Goal: Task Accomplishment & Management: Use online tool/utility

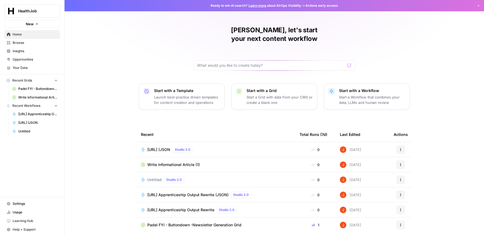
click at [39, 88] on span "Padel FYI - Buttondown -Newsletter Generation Grid" at bounding box center [37, 88] width 39 height 5
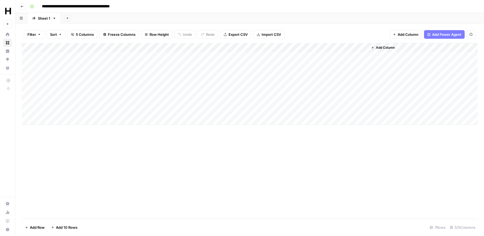
click at [162, 46] on div "Add Column" at bounding box center [250, 84] width 456 height 82
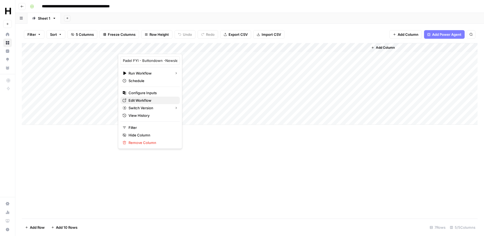
click at [146, 100] on span "Edit Workflow" at bounding box center [152, 100] width 47 height 5
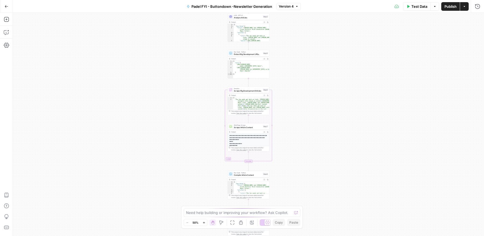
scroll to position [149, 0]
type textarea "**********"
click at [250, 31] on div "{ "big_thing" : { "title" : "Tapia-Coello and Triay-Brea Clinch Historic Third …" at bounding box center [252, 40] width 36 height 33
click at [248, 19] on div "LLM · GPT-4.1 Analyze Articles Step 2 Copy step Delete step Add Note Test" at bounding box center [249, 16] width 42 height 6
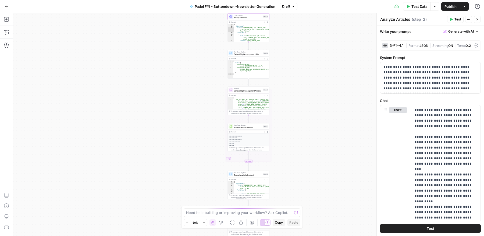
type textarea "*"
click at [247, 175] on span "Compile Article Content" at bounding box center [248, 175] width 28 height 3
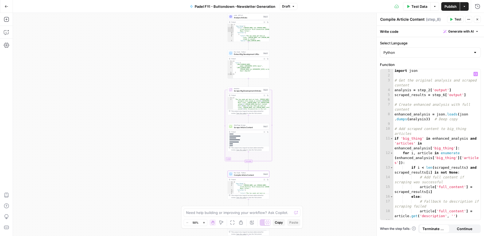
scroll to position [9, 0]
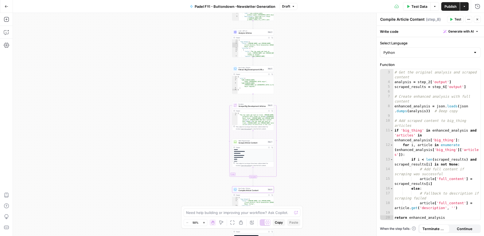
click at [259, 18] on div "{ "articles" : [ { "title" : "The top seeds get back on track, Galán and Chingo…" at bounding box center [256, 23] width 35 height 41
click at [236, 16] on div "6" at bounding box center [236, 26] width 7 height 21
click at [477, 17] on button "Close" at bounding box center [477, 19] width 7 height 7
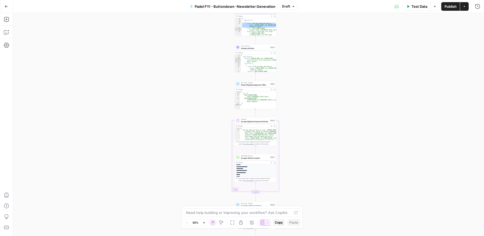
type textarea "*"
click at [268, 20] on div "{ "articles" : [ { "title" : "The top seeds get back on track, Galán and Chingo…" at bounding box center [259, 38] width 35 height 41
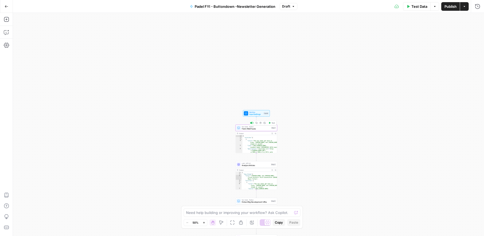
click at [263, 129] on span "Fetch RSS Feeds" at bounding box center [256, 129] width 28 height 3
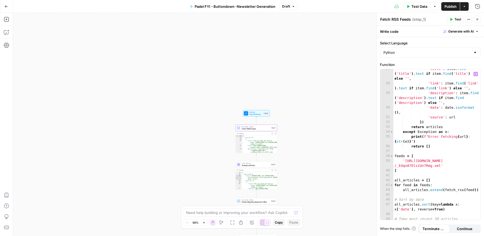
scroll to position [178, 0]
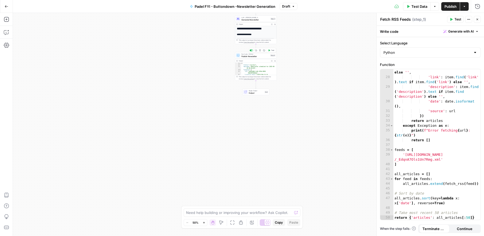
click at [255, 57] on span "Publish Newsletter" at bounding box center [256, 56] width 28 height 3
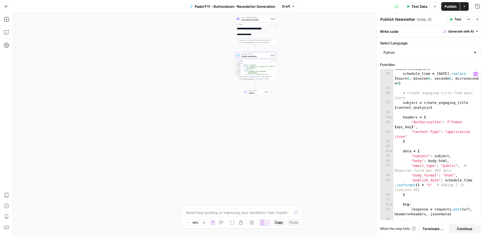
scroll to position [238, 0]
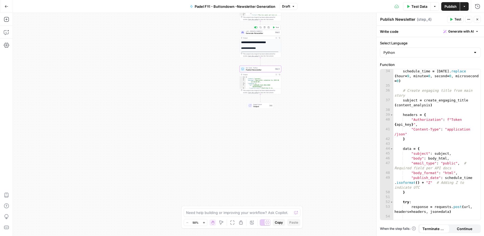
click at [257, 33] on span "Generate Newsletter" at bounding box center [260, 33] width 28 height 3
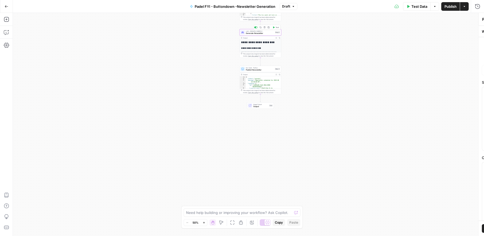
type textarea "Generate Newsletter"
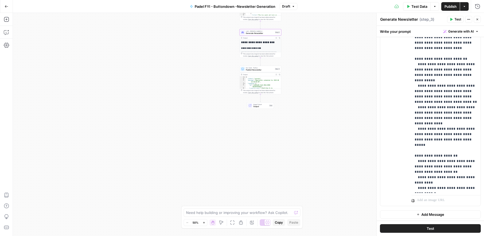
scroll to position [450, 0]
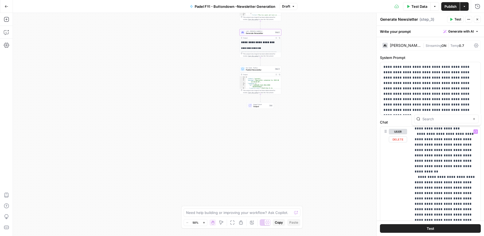
type input "n"
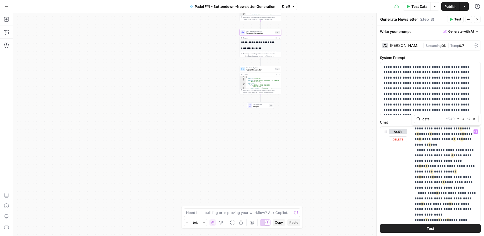
type input "date"
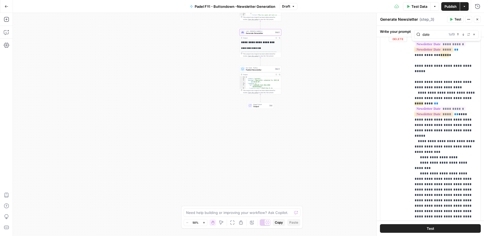
scroll to position [57, 0]
drag, startPoint x: 430, startPoint y: 115, endPoint x: 410, endPoint y: 85, distance: 35.2
click at [410, 85] on div "**********" at bounding box center [431, 142] width 100 height 232
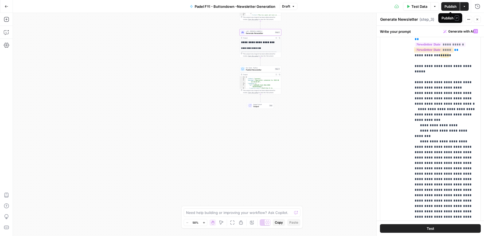
click at [450, 5] on span "Publish" at bounding box center [451, 6] width 12 height 5
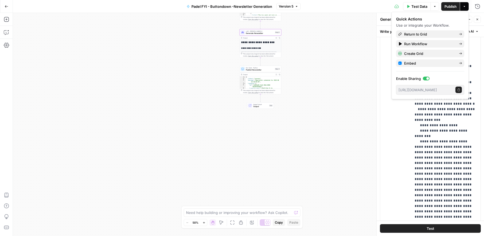
click at [7, 5] on icon "button" at bounding box center [7, 7] width 4 height 4
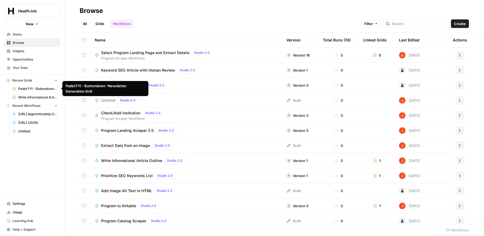
click at [38, 90] on span "Padel FYI - Buttondown -Newsletter Generation Grid" at bounding box center [37, 88] width 39 height 5
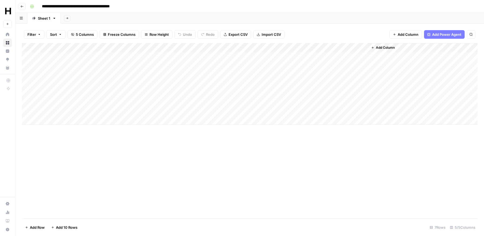
click at [64, 120] on div "Add Column" at bounding box center [250, 84] width 456 height 82
click at [78, 128] on input "date" at bounding box center [64, 129] width 43 height 9
type input "**********"
click at [121, 153] on div "Add Column" at bounding box center [250, 130] width 456 height 175
click at [124, 121] on div "Add Column" at bounding box center [250, 88] width 456 height 91
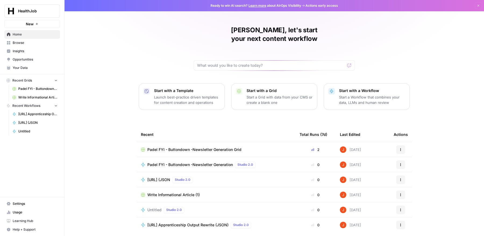
click at [160, 177] on span "[URL] (JSON" at bounding box center [158, 179] width 23 height 5
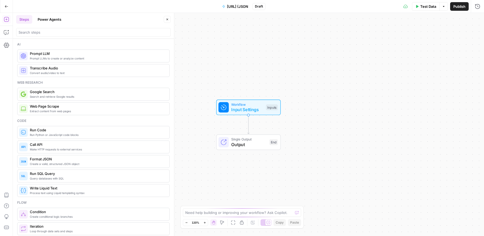
click at [235, 7] on span "[URL] (JSON" at bounding box center [237, 6] width 21 height 5
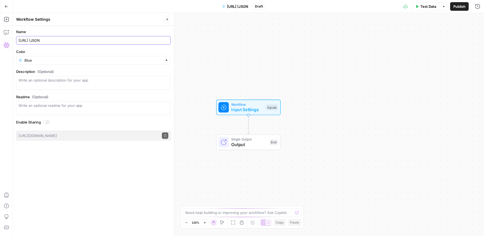
click at [133, 38] on input "[URL] (JSON" at bounding box center [94, 40] width 150 height 5
type input "[URL] (JSON) > Article"
click at [8, 31] on icon "button" at bounding box center [8, 31] width 2 height 2
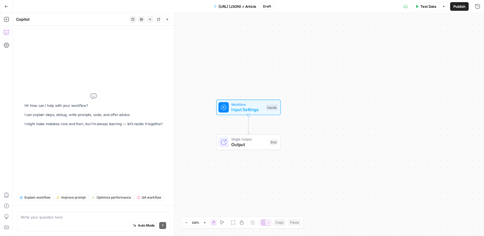
click at [68, 218] on textarea at bounding box center [94, 217] width 146 height 5
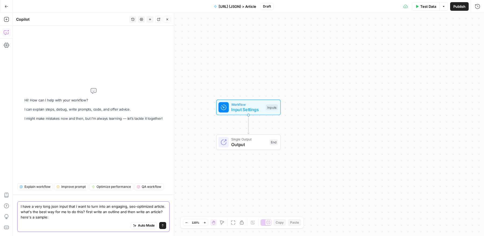
paste textarea "0 apprenticeship_summary: Obtaining an [DEMOGRAPHIC_DATA] (IBEW)... 1 eligibili…"
type textarea "I have a very long json input that i want to turn into an engaging, seo-optimiz…"
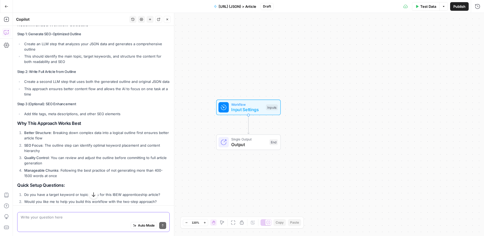
scroll to position [1569, 0]
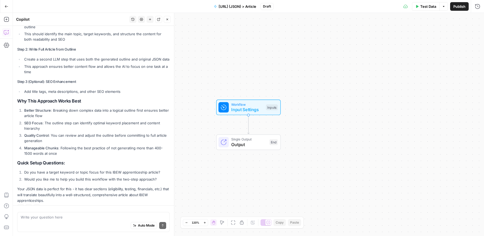
click at [82, 222] on div "Auto Mode Send" at bounding box center [94, 226] width 146 height 12
type textarea "T"
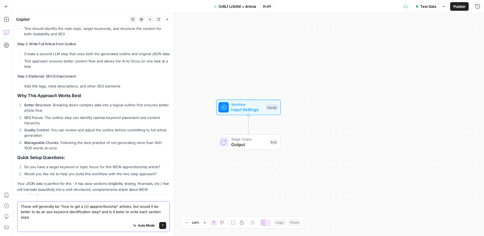
scroll to position [1580, 0]
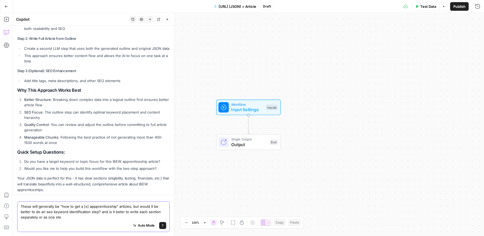
type textarea "These will generally be "how to get a [x] appprenticeship" articles, but would …"
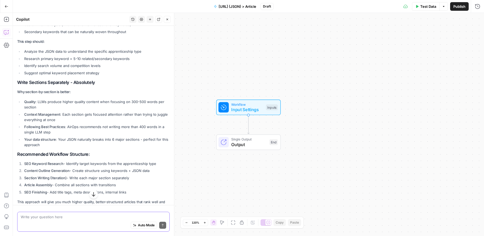
scroll to position [1851, 0]
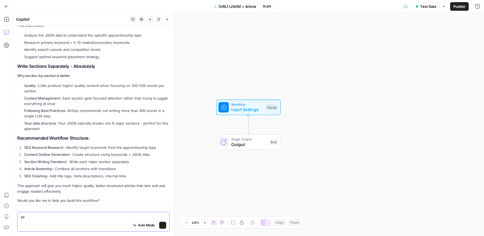
type textarea "yes"
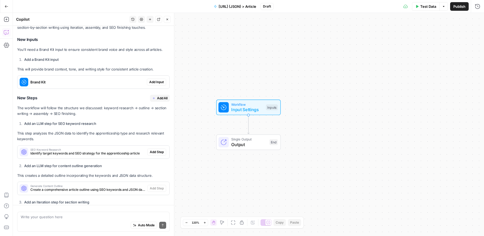
scroll to position [2072, 0]
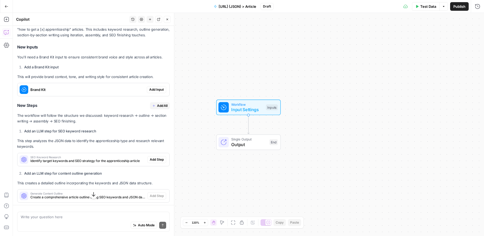
click at [120, 156] on span "SEO Keyword Research" at bounding box center [87, 157] width 115 height 3
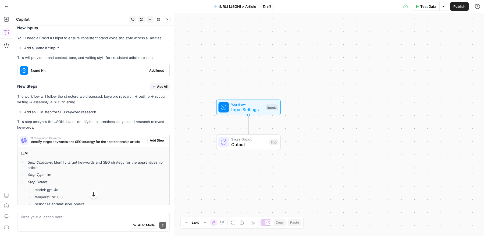
scroll to position [2089, 0]
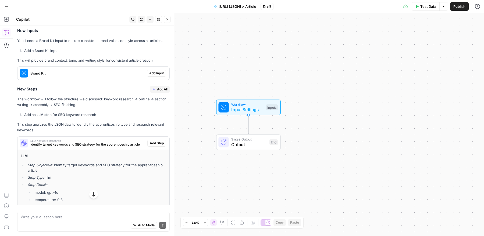
click at [118, 142] on span "Identify target keywords and SEO strategy for the apprenticeship article" at bounding box center [87, 144] width 115 height 5
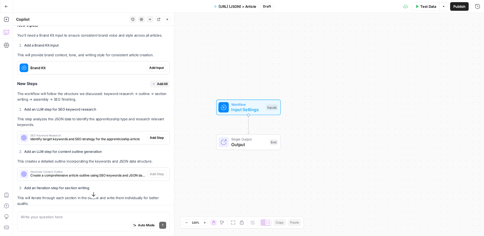
scroll to position [2101, 0]
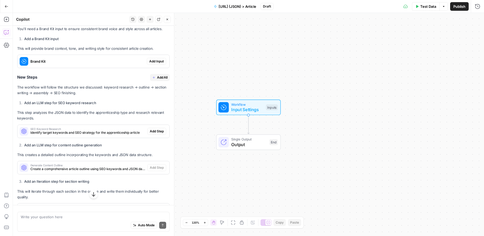
click at [120, 164] on span "Generate Content Outline" at bounding box center [87, 165] width 115 height 3
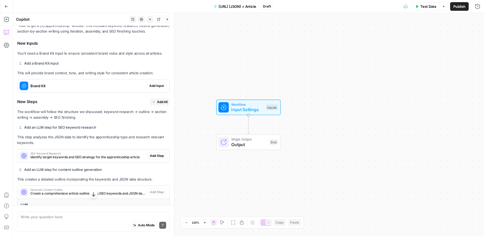
scroll to position [2072, 0]
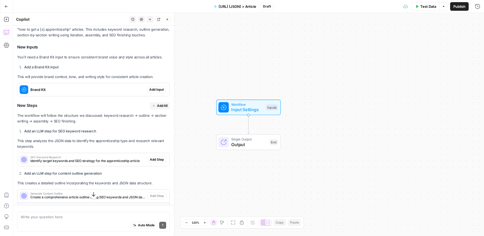
click at [121, 192] on span "Generate Content Outline" at bounding box center [87, 193] width 115 height 3
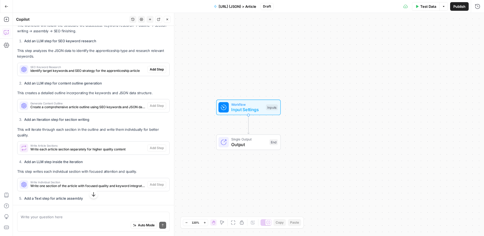
scroll to position [2154, 0]
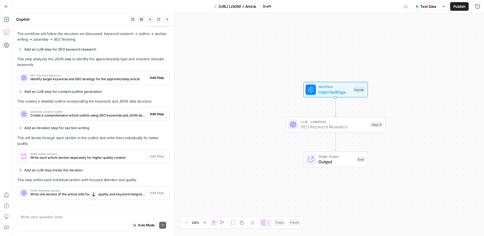
click at [160, 75] on span "Add Step" at bounding box center [157, 77] width 14 height 5
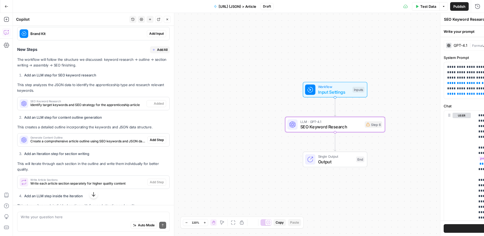
scroll to position [2180, 0]
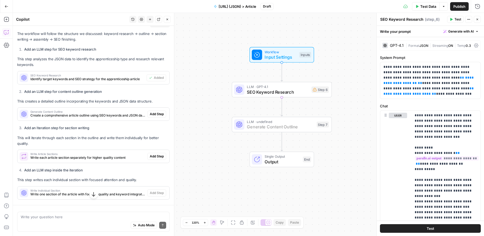
click at [157, 112] on span "Add Step" at bounding box center [157, 114] width 14 height 5
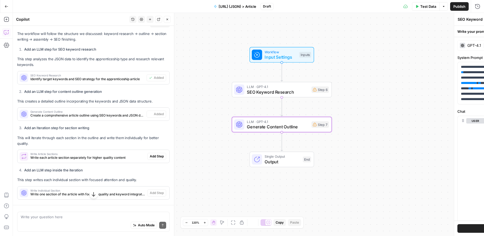
type textarea "Generate Content Outline"
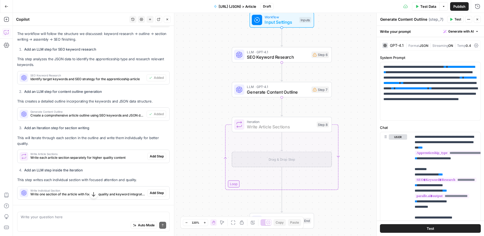
click at [157, 154] on span "Add Step" at bounding box center [157, 156] width 14 height 5
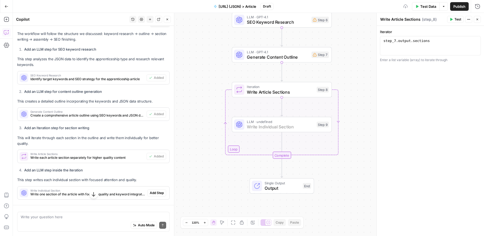
click at [157, 191] on span "Add Step" at bounding box center [157, 193] width 14 height 5
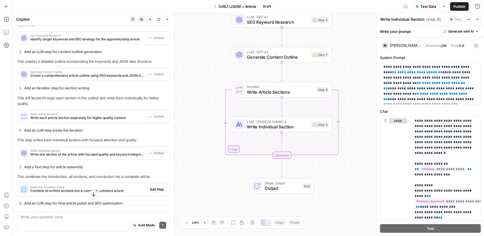
scroll to position [2228, 0]
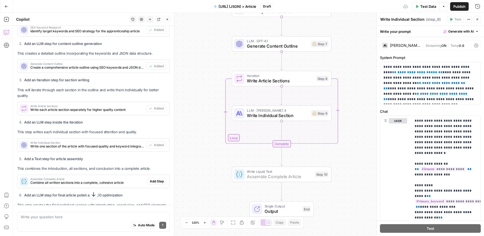
click at [158, 178] on button "Add Step" at bounding box center [156, 181] width 19 height 7
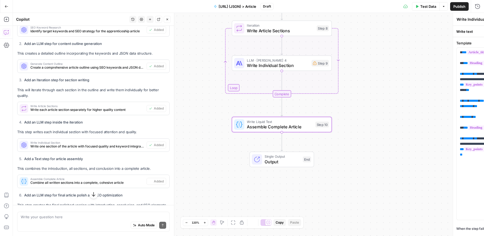
type textarea "Assemble Complete Article"
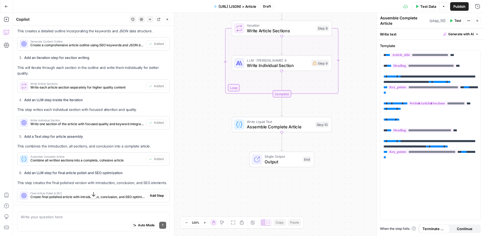
scroll to position [2262, 0]
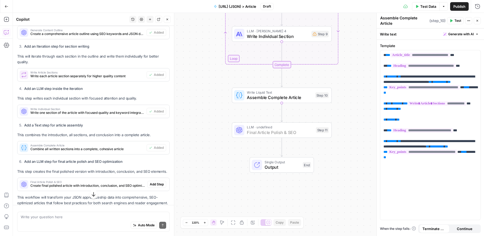
click at [159, 182] on span "Add Step" at bounding box center [157, 184] width 14 height 5
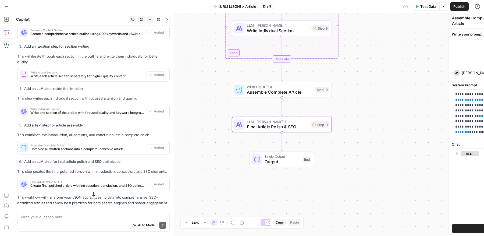
type textarea "Final Article Polish & SEO"
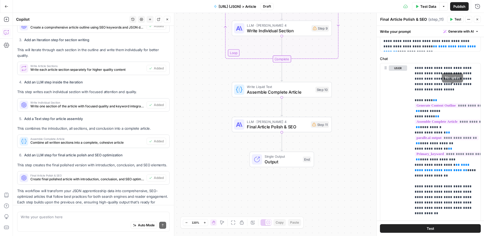
scroll to position [0, 0]
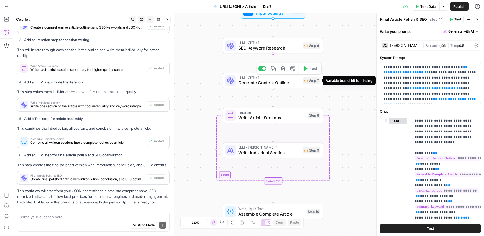
click at [316, 83] on div "Step 7" at bounding box center [311, 80] width 17 height 6
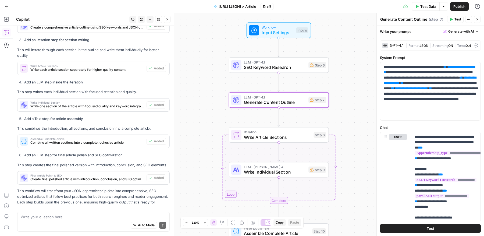
click at [297, 35] on div "Workflow Input Settings Inputs Test Step" at bounding box center [278, 30] width 59 height 11
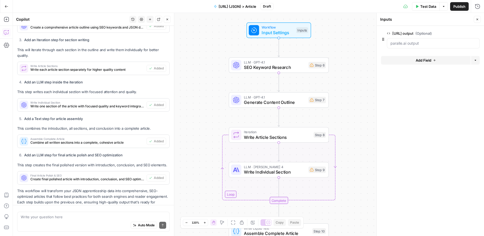
click at [420, 60] on span "Add Field" at bounding box center [424, 60] width 16 height 5
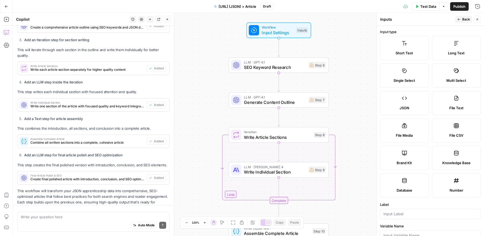
click at [413, 160] on div "Brand Kit" at bounding box center [405, 162] width 40 height 5
type input "Brand Kit"
type input "brand_kit"
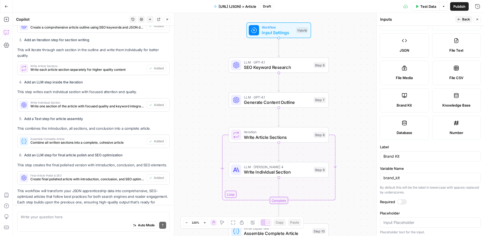
scroll to position [53, 0]
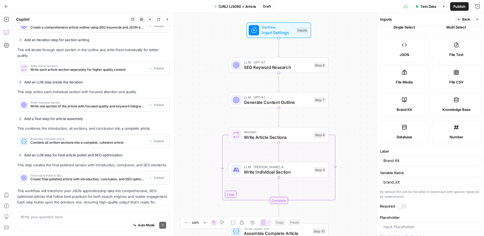
click at [478, 20] on icon "button" at bounding box center [477, 19] width 3 height 3
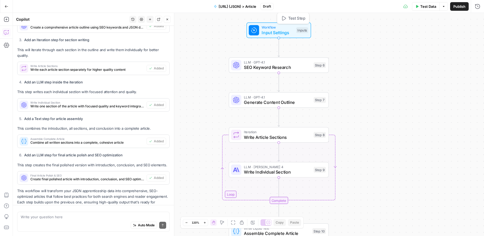
click at [283, 29] on span "Workflow" at bounding box center [278, 27] width 32 height 5
click at [407, 65] on Kit "Brand Kit (Optional)" at bounding box center [434, 64] width 86 height 5
click at [443, 66] on Kit "Brand Kit (Optional)" at bounding box center [434, 64] width 86 height 5
click at [443, 65] on Kit "Brand Kit (Optional)" at bounding box center [434, 64] width 86 height 5
click at [300, 69] on span "SEO Keyword Research" at bounding box center [277, 67] width 67 height 6
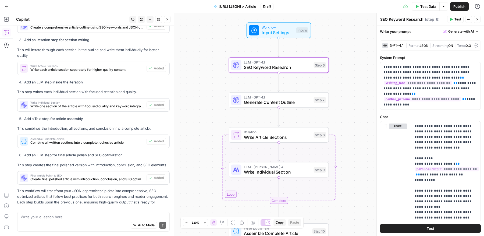
click at [478, 19] on icon "button" at bounding box center [477, 19] width 3 height 3
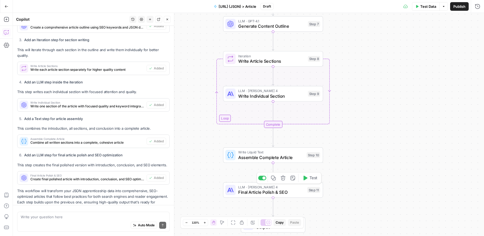
click at [275, 193] on span "Final Article Polish & SEO" at bounding box center [271, 192] width 66 height 6
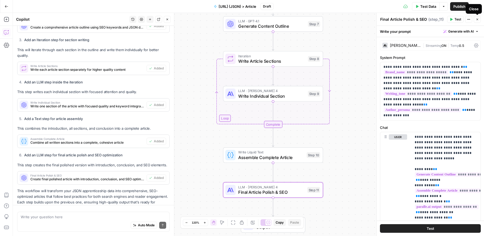
click at [477, 19] on icon "button" at bounding box center [477, 19] width 3 height 3
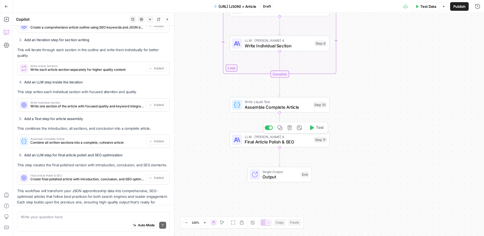
click at [272, 140] on span "Final Article Polish & SEO" at bounding box center [278, 142] width 66 height 6
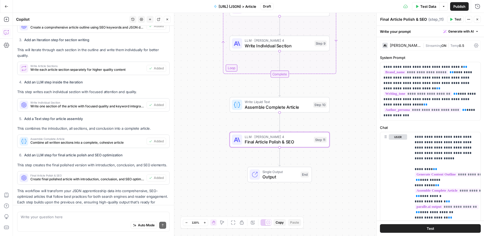
click at [353, 102] on div "Workflow Input Settings Inputs LLM · GPT-4.1 SEO Keyword Research Step 6 LLM · …" at bounding box center [249, 124] width 472 height 223
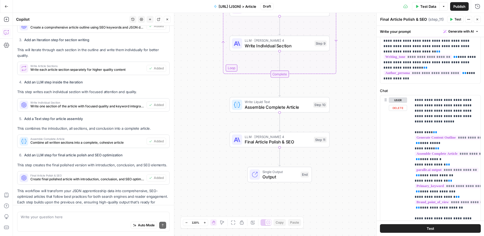
scroll to position [20, 0]
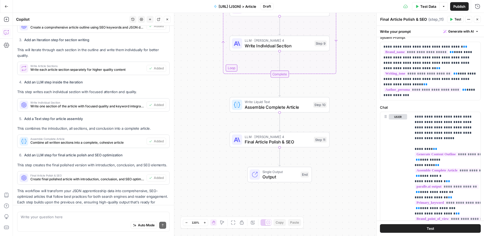
click at [344, 125] on div "Workflow Input Settings Inputs LLM · GPT-4.1 SEO Keyword Research Step 6 LLM · …" at bounding box center [249, 124] width 472 height 223
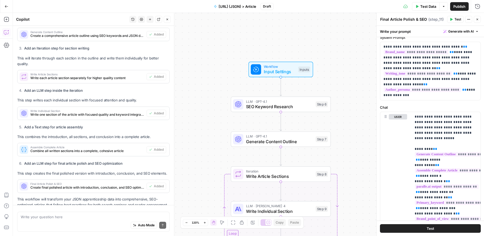
scroll to position [2268, 0]
